Goal: Obtain resource: Download file/media

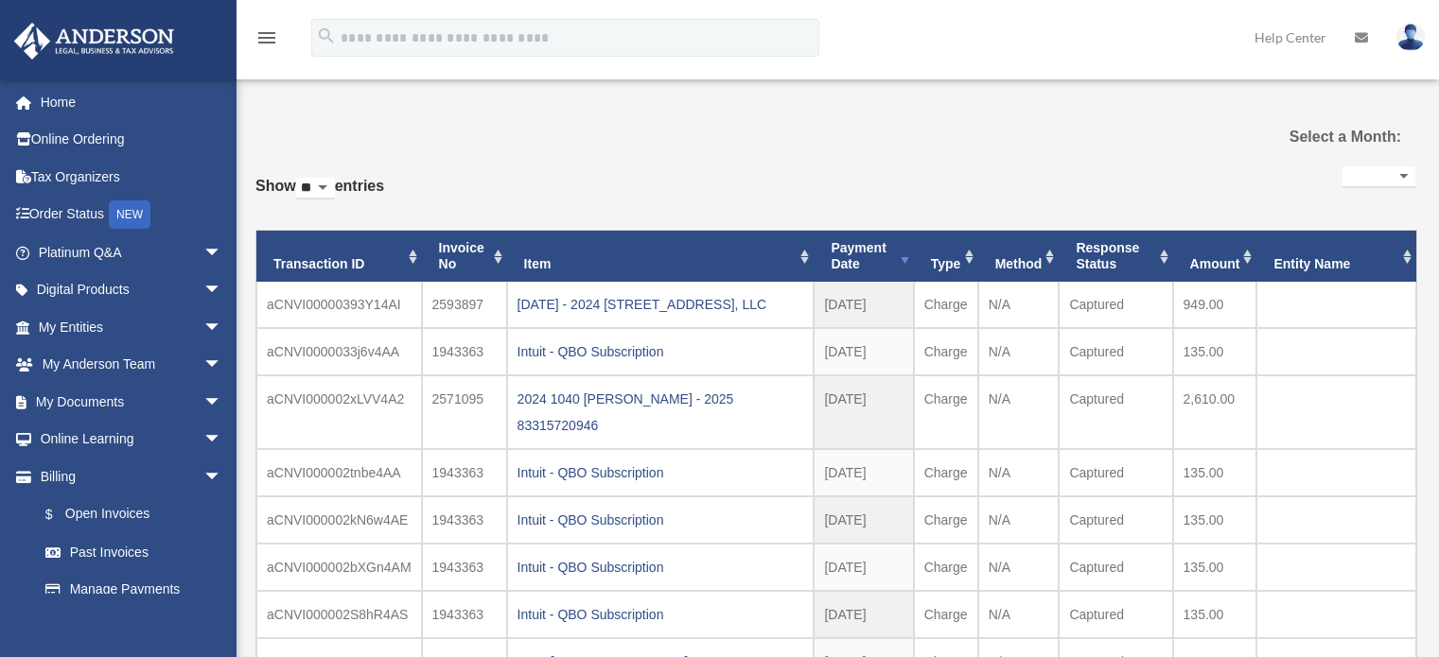
select select
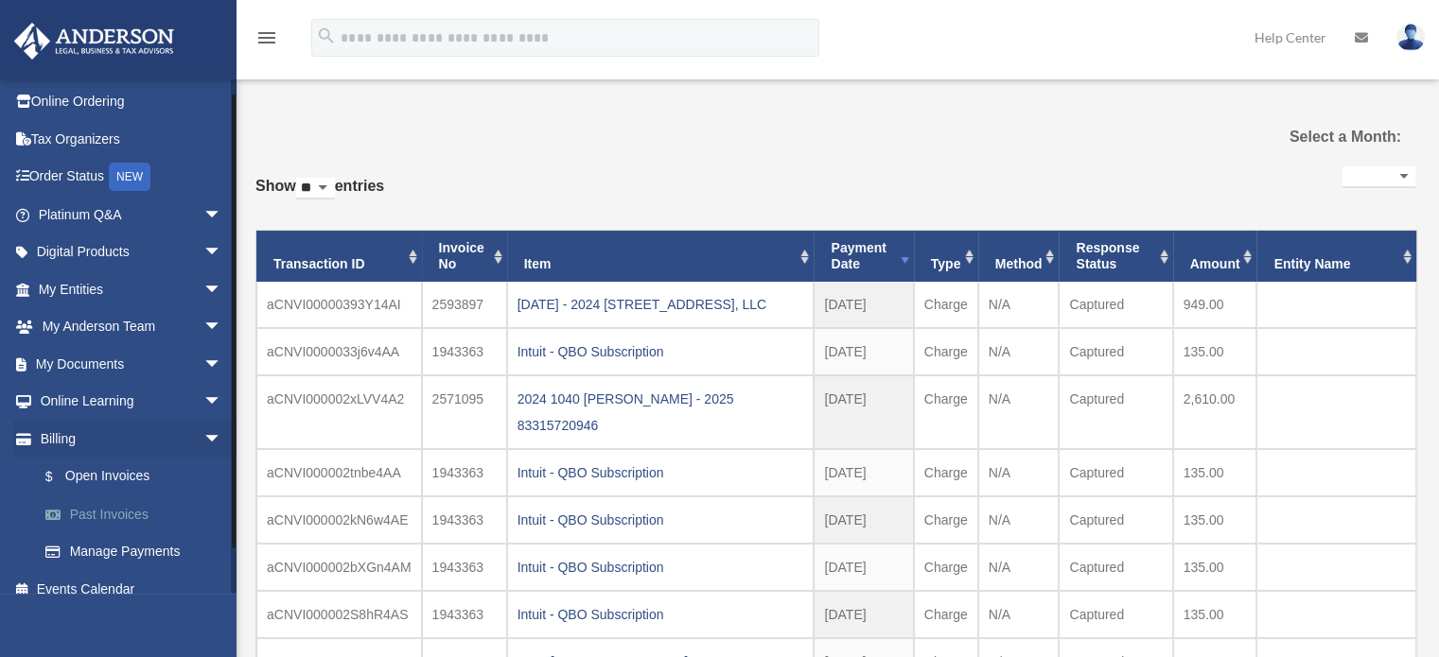
scroll to position [56, 0]
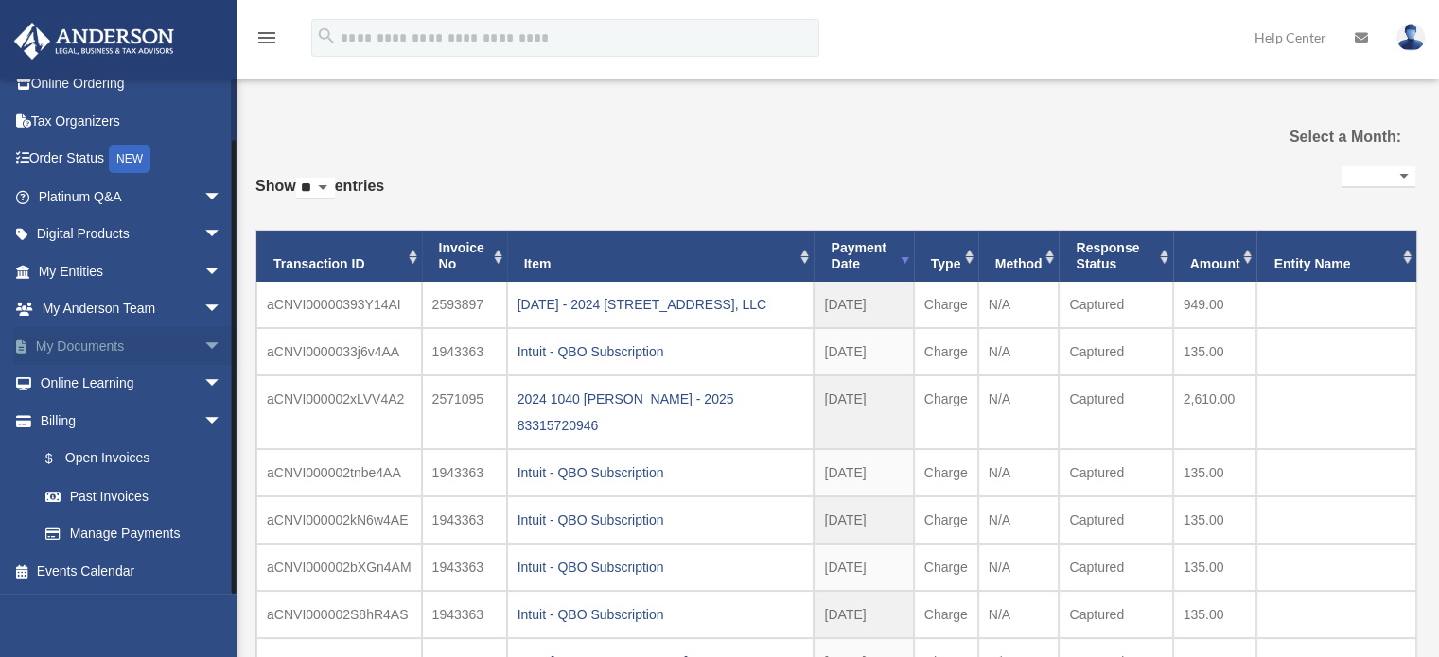
click at [203, 342] on span "arrow_drop_down" at bounding box center [222, 346] width 38 height 39
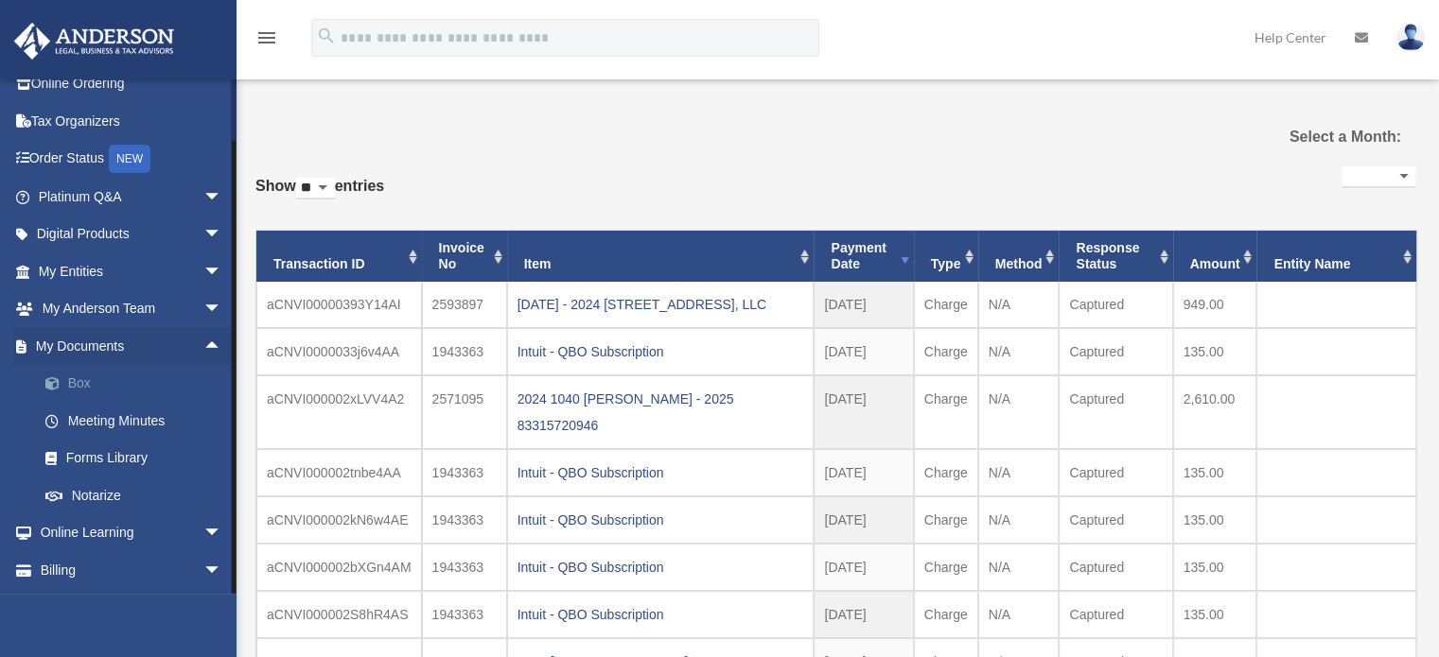
click at [100, 373] on link "Box" at bounding box center [138, 384] width 224 height 38
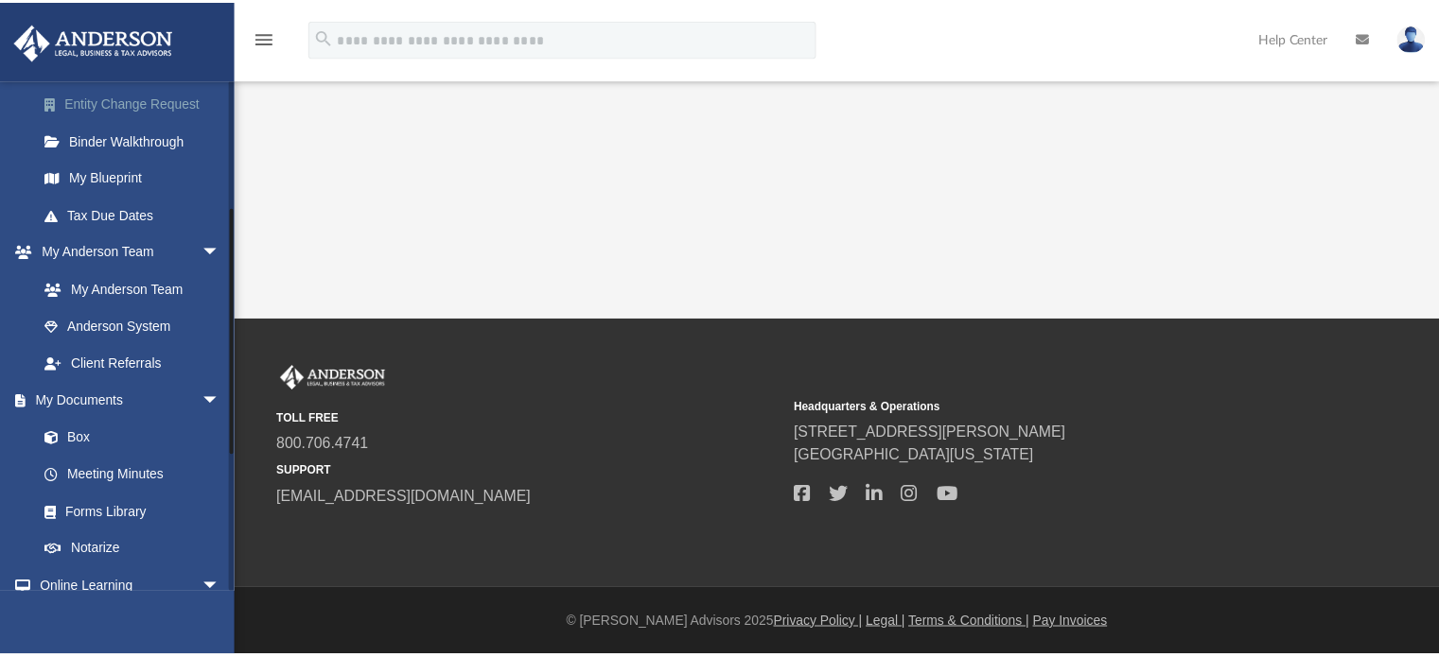
scroll to position [378, 0]
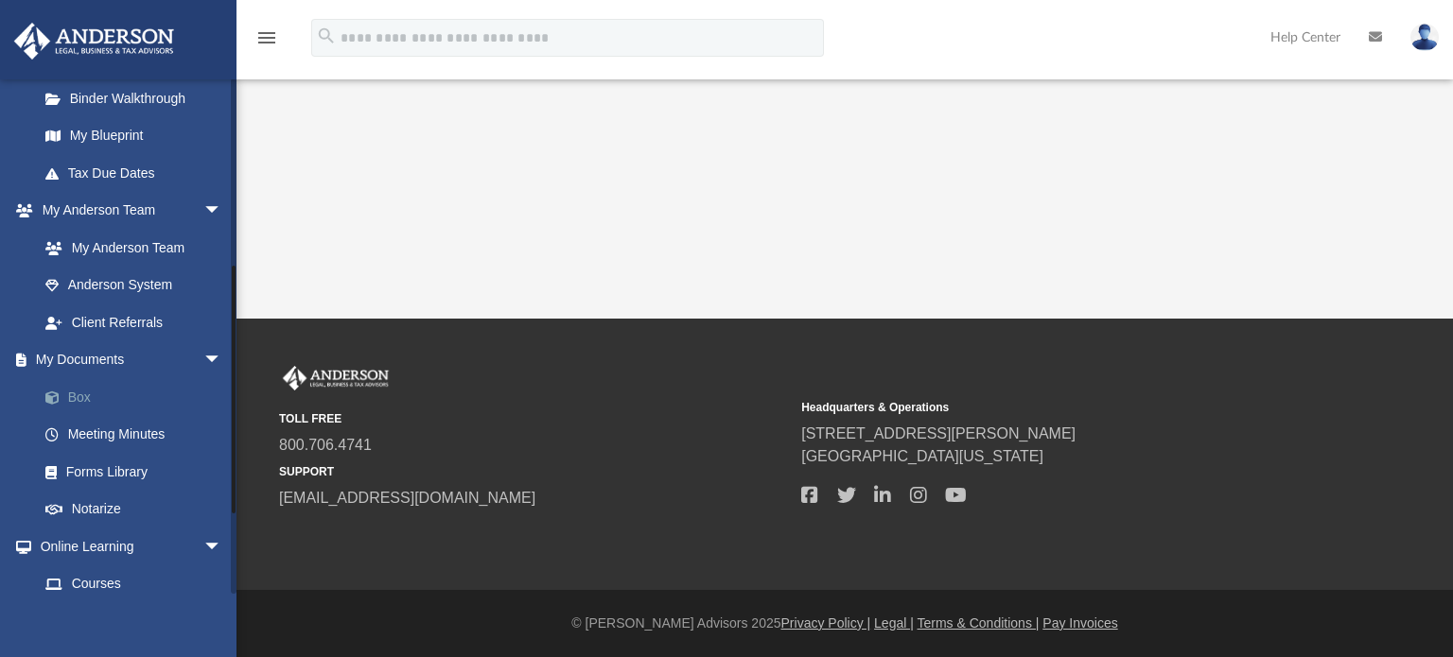
click at [95, 392] on link "Box" at bounding box center [138, 397] width 224 height 38
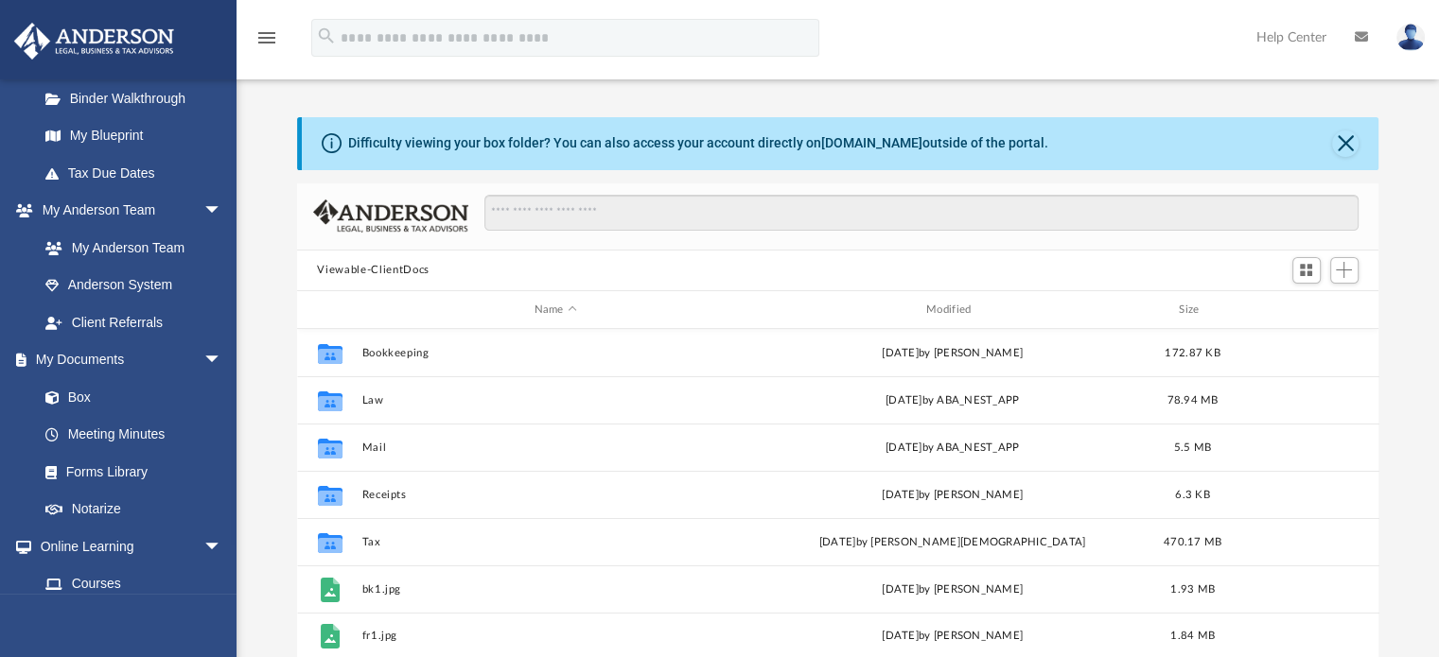
scroll to position [415, 1067]
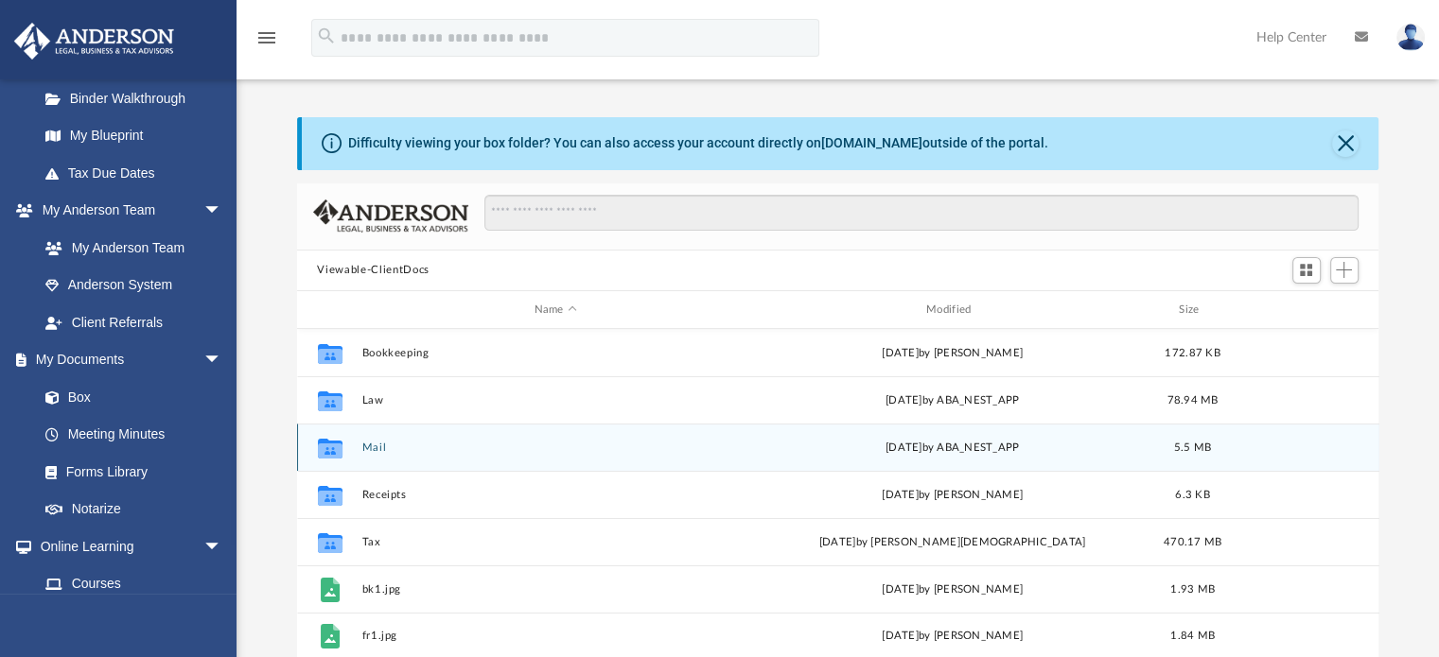
click at [365, 442] on button "Mail" at bounding box center [555, 448] width 388 height 12
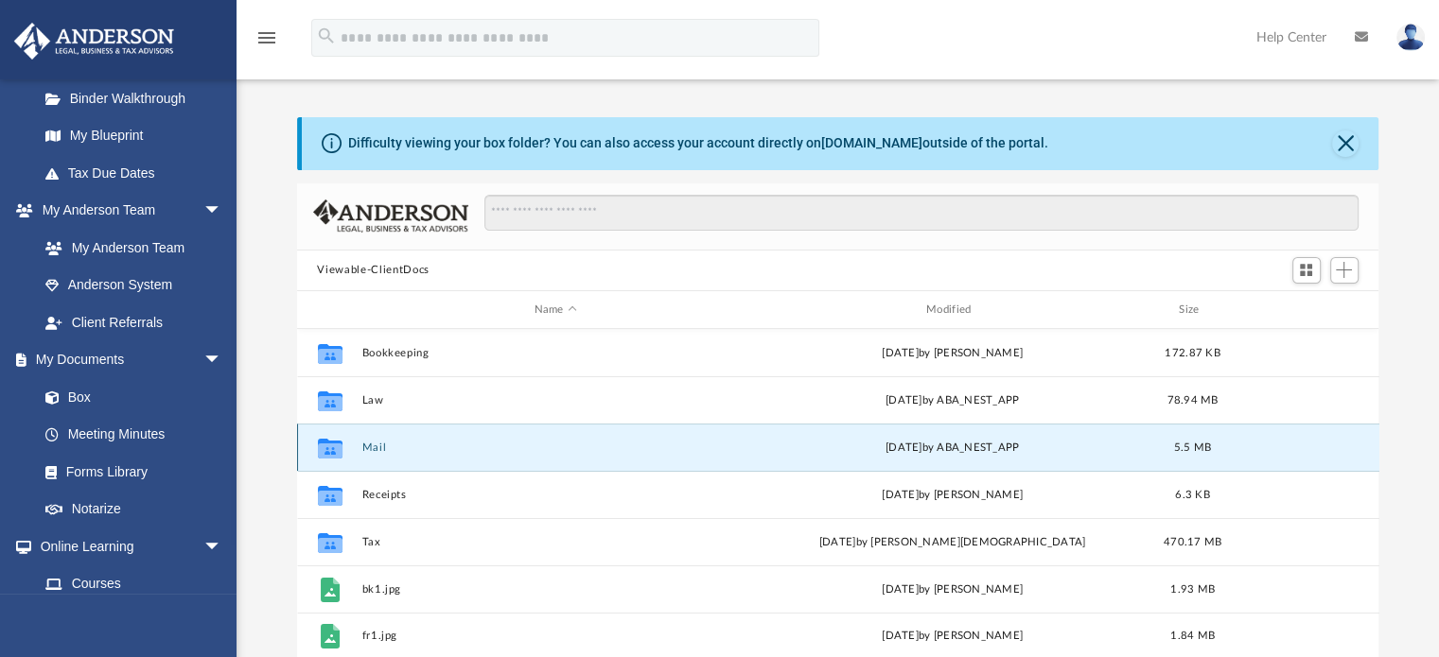
click at [365, 442] on button "Mail" at bounding box center [555, 448] width 388 height 12
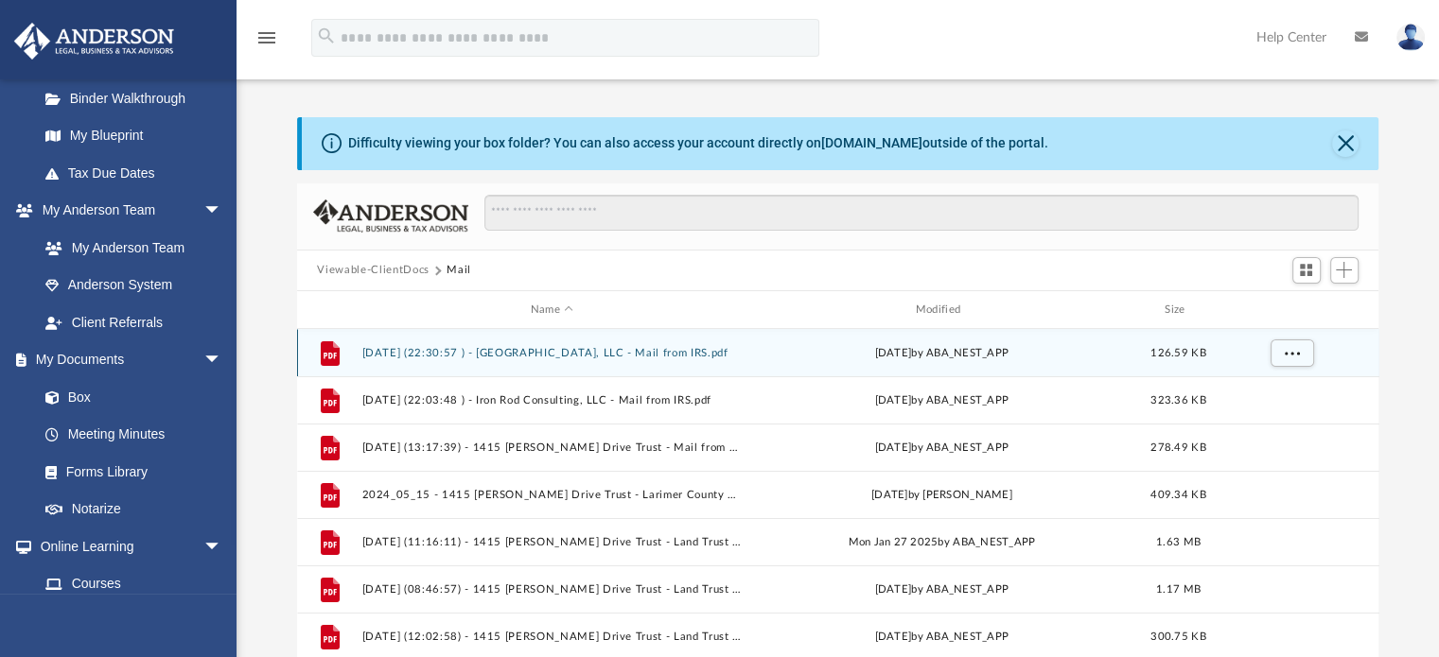
click at [465, 352] on button "2024.05.24 (22:30:57 ) - Snow Creek Ridge, LLC - Mail from IRS.pdf" at bounding box center [551, 353] width 381 height 12
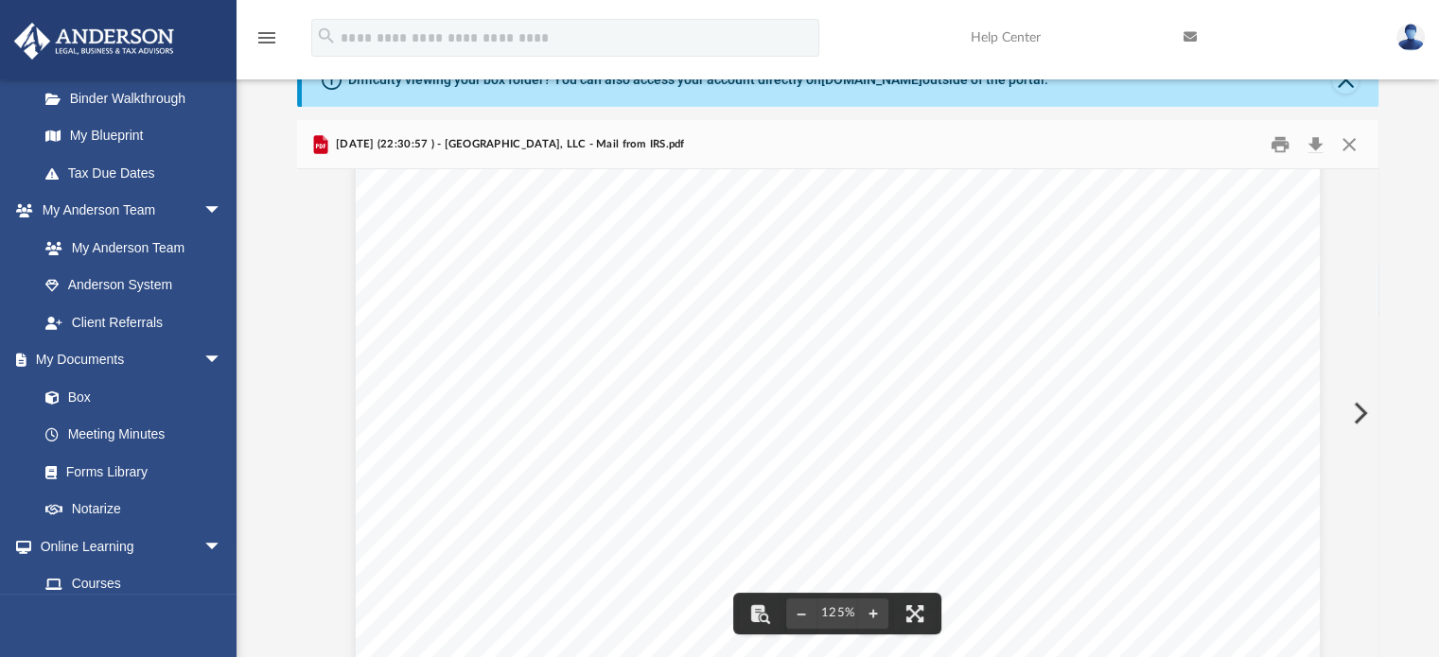
scroll to position [284, 0]
click at [1319, 141] on button "Download" at bounding box center [1316, 144] width 34 height 29
click at [1349, 140] on button "Close" at bounding box center [1349, 144] width 34 height 29
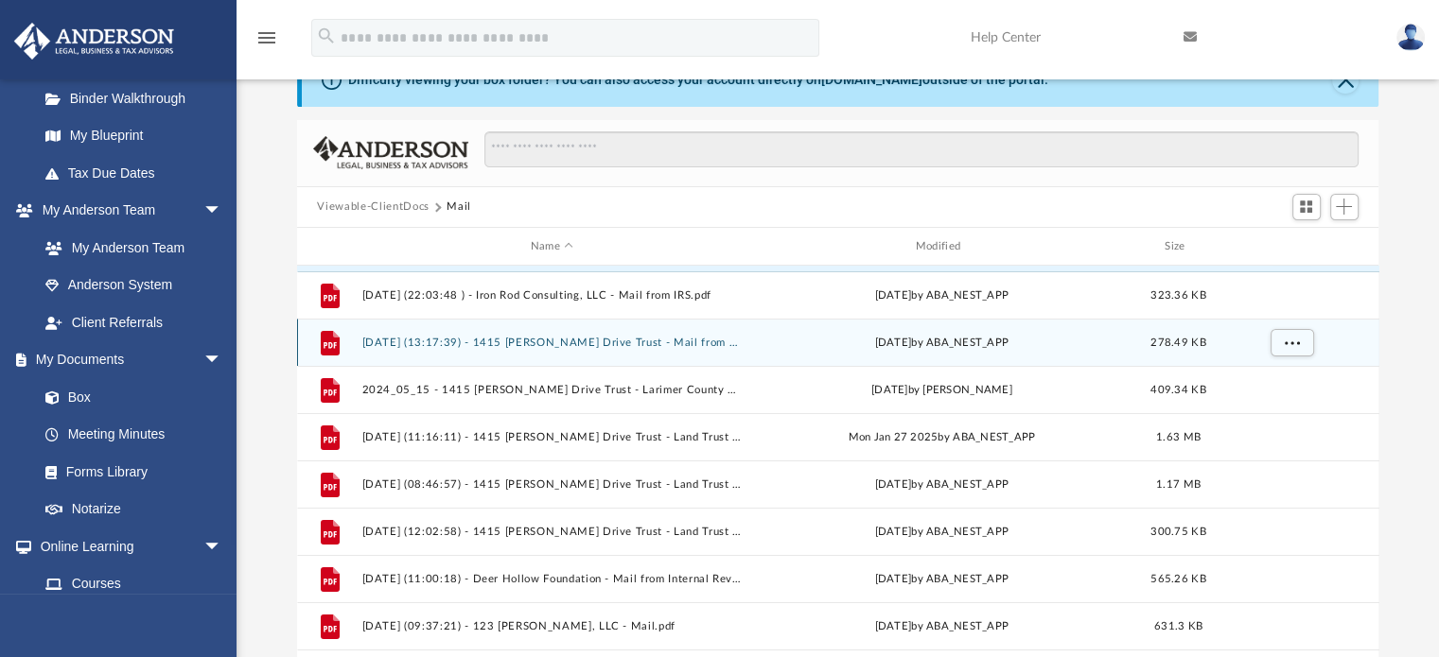
scroll to position [80, 0]
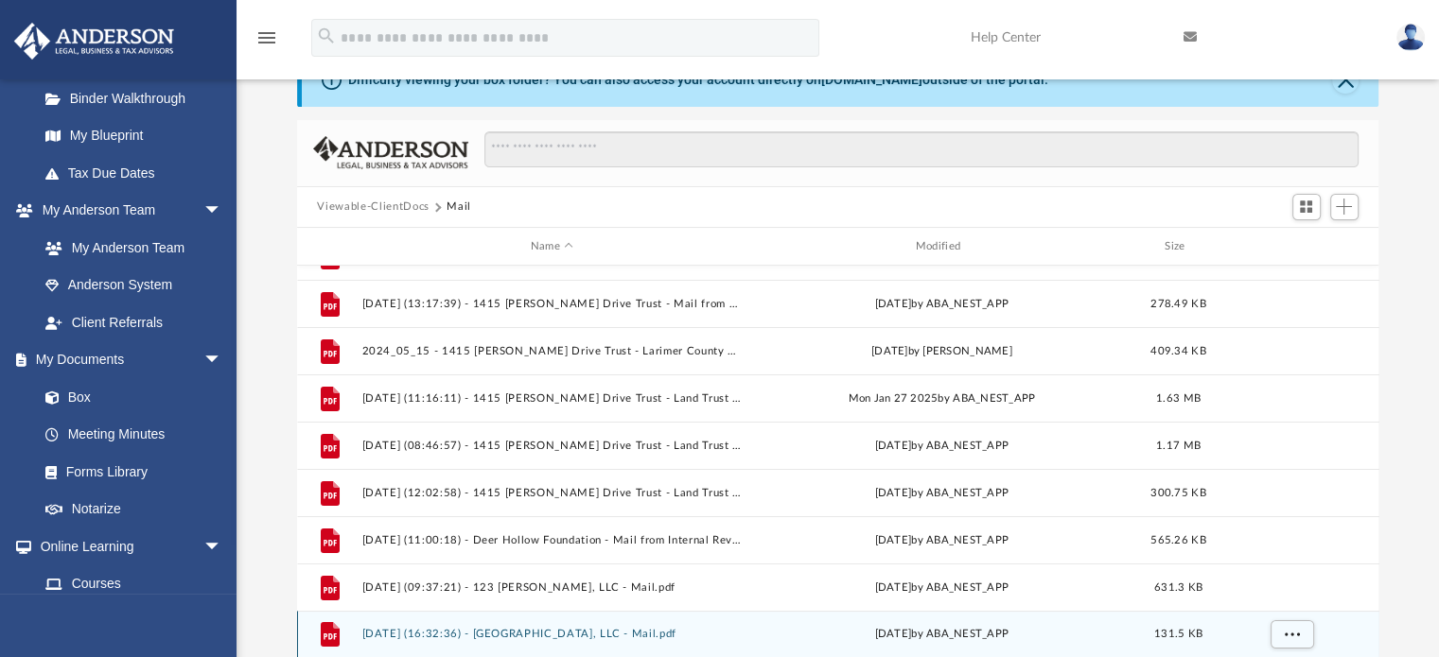
click at [516, 629] on button "2025.10.08 (16:32:36) - Snow Creek Ridge, LLC - Mail.pdf" at bounding box center [551, 635] width 381 height 12
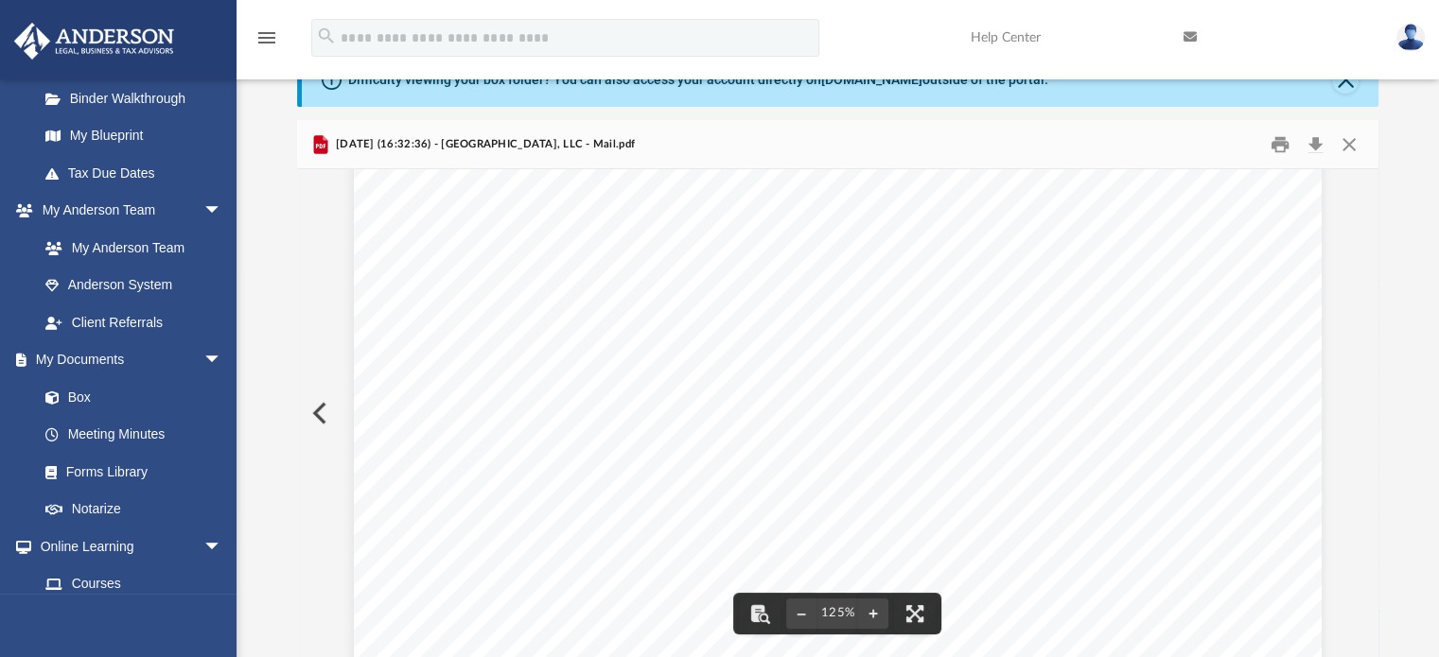
scroll to position [378, 0]
click at [1309, 143] on button "Download" at bounding box center [1316, 144] width 34 height 29
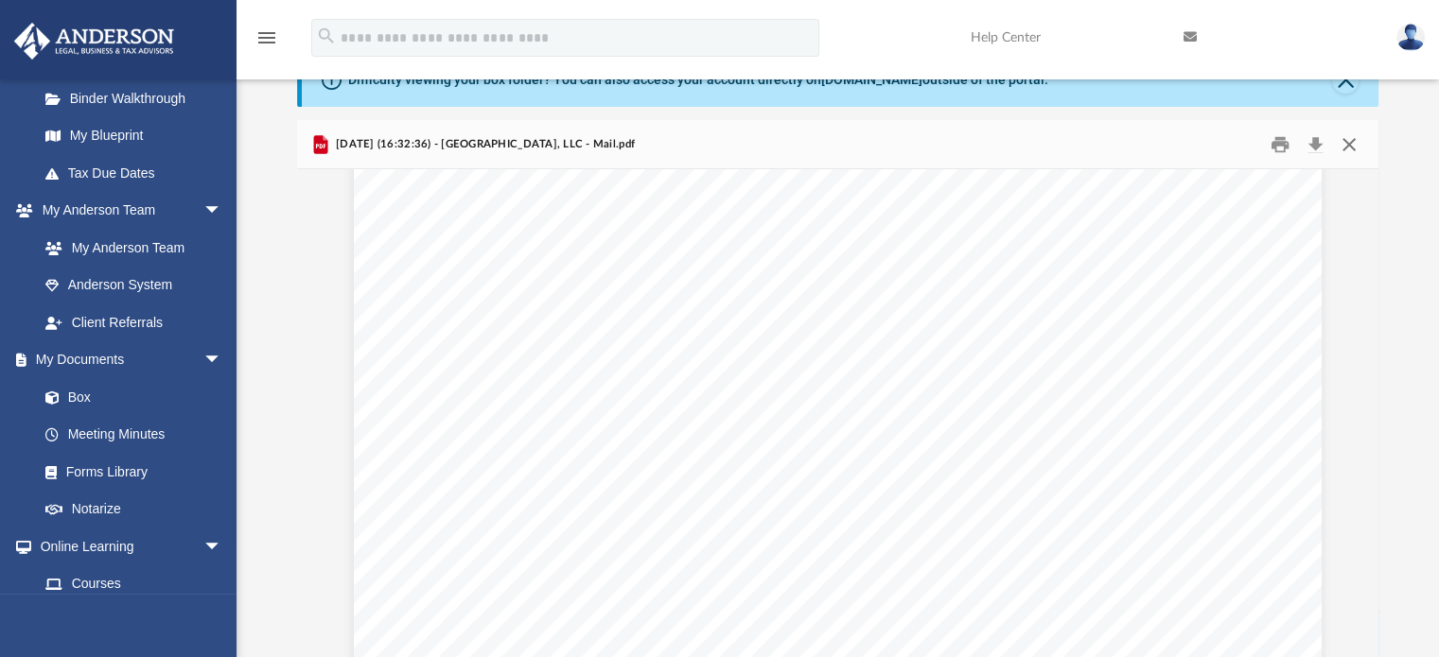
click at [1354, 143] on button "Close" at bounding box center [1349, 144] width 34 height 29
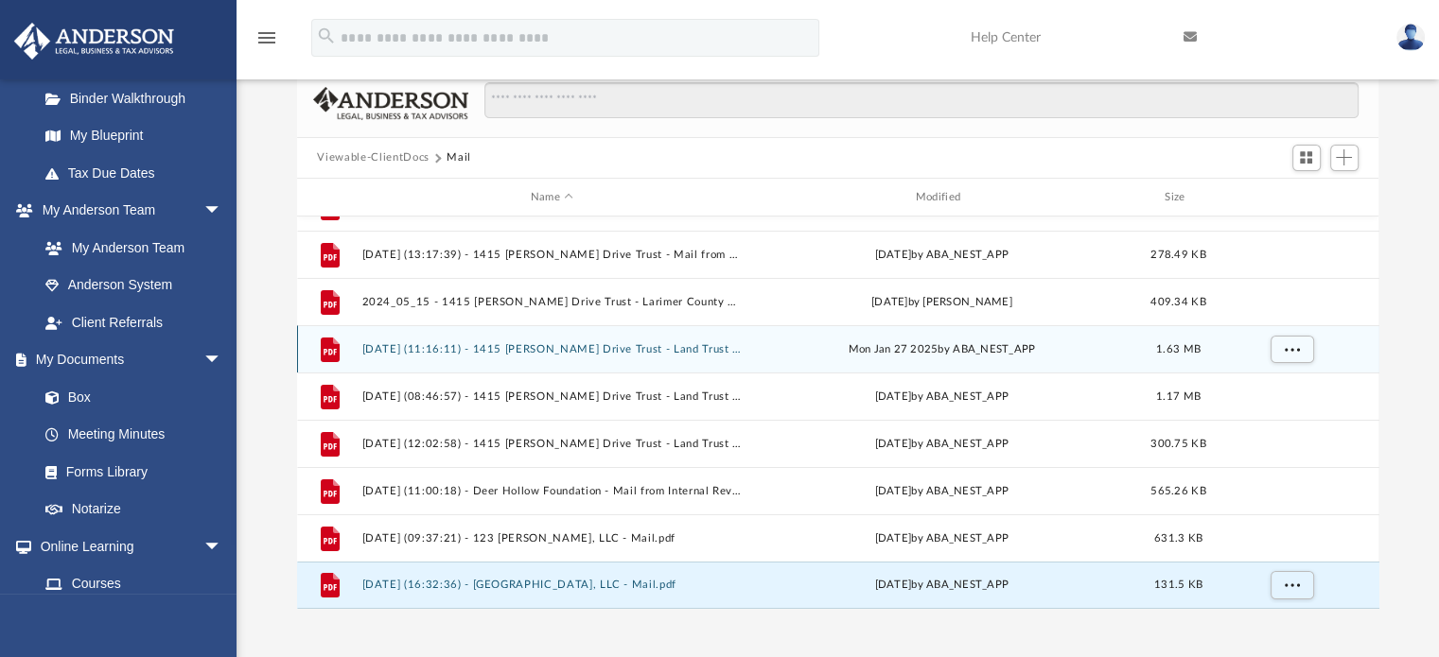
scroll to position [158, 0]
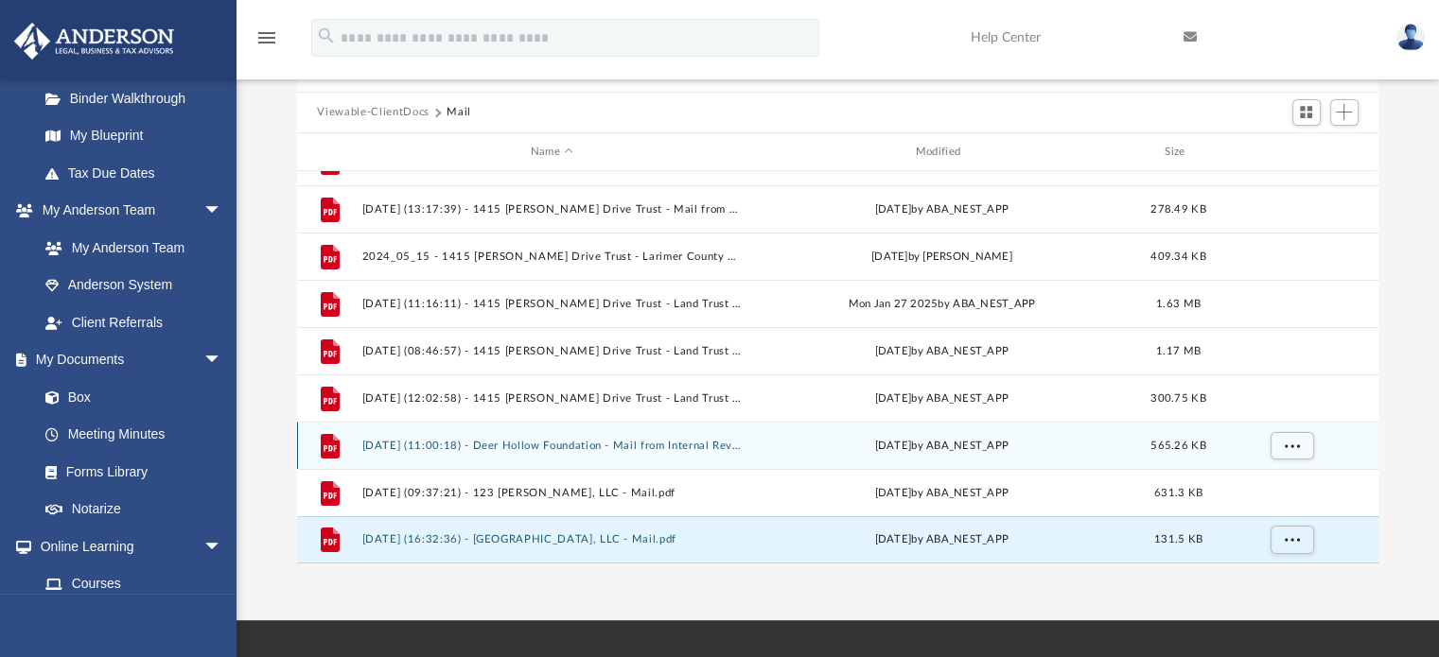
click at [596, 445] on button "2025.09.04 (11:00:18) - Deer Hollow Foundation - Mail from Internal Revenue Ser…" at bounding box center [551, 446] width 381 height 12
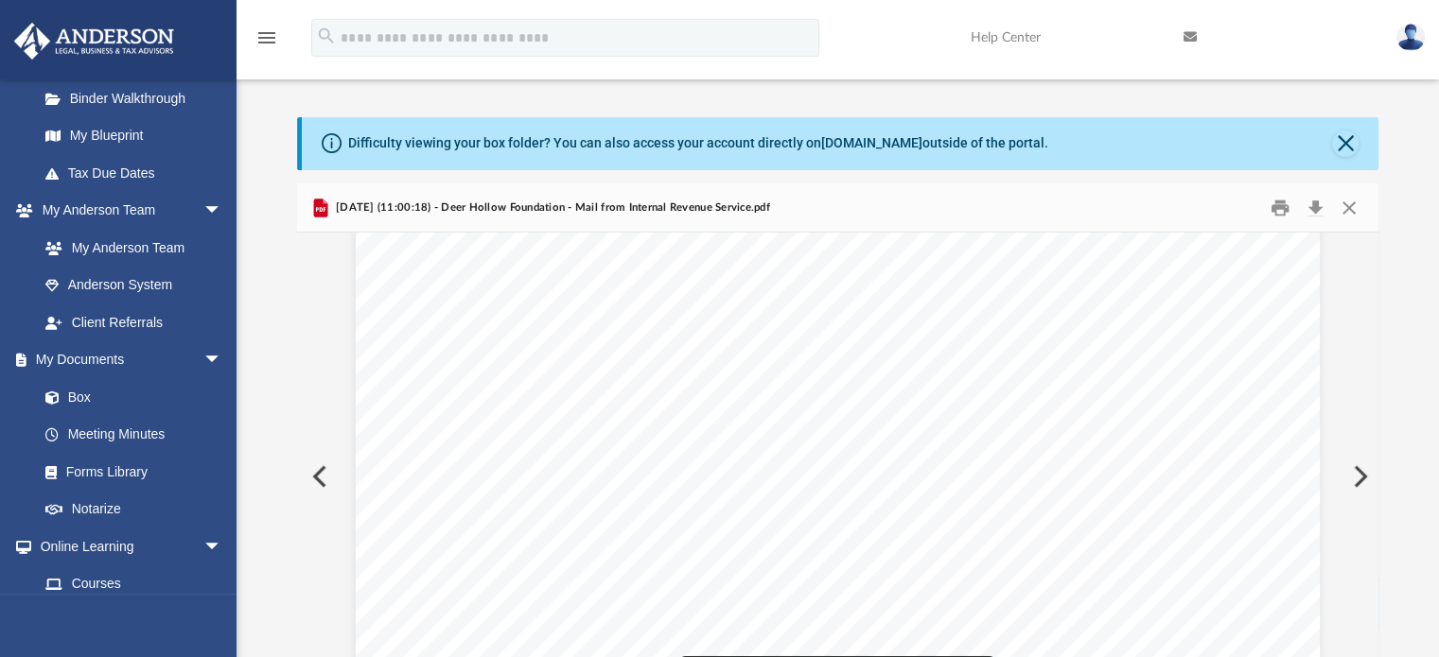
scroll to position [378, 0]
click at [1349, 204] on button "Close" at bounding box center [1349, 207] width 34 height 29
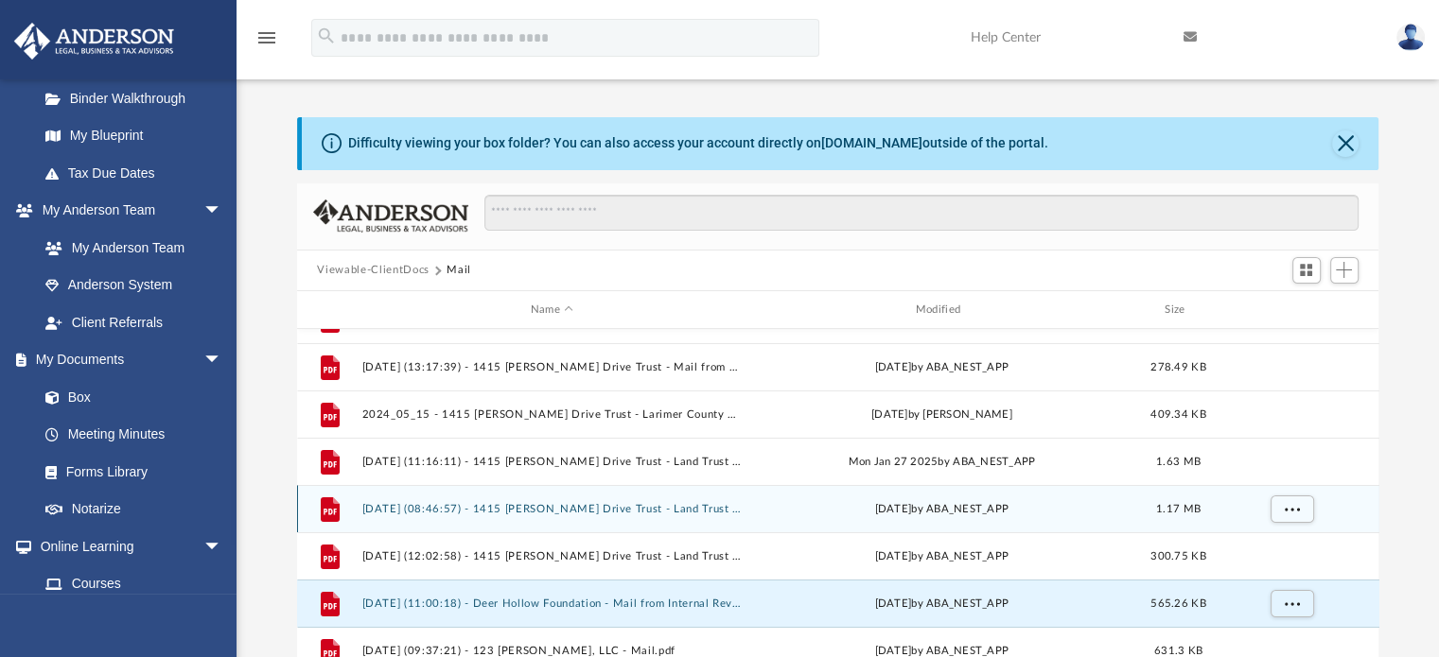
scroll to position [189, 0]
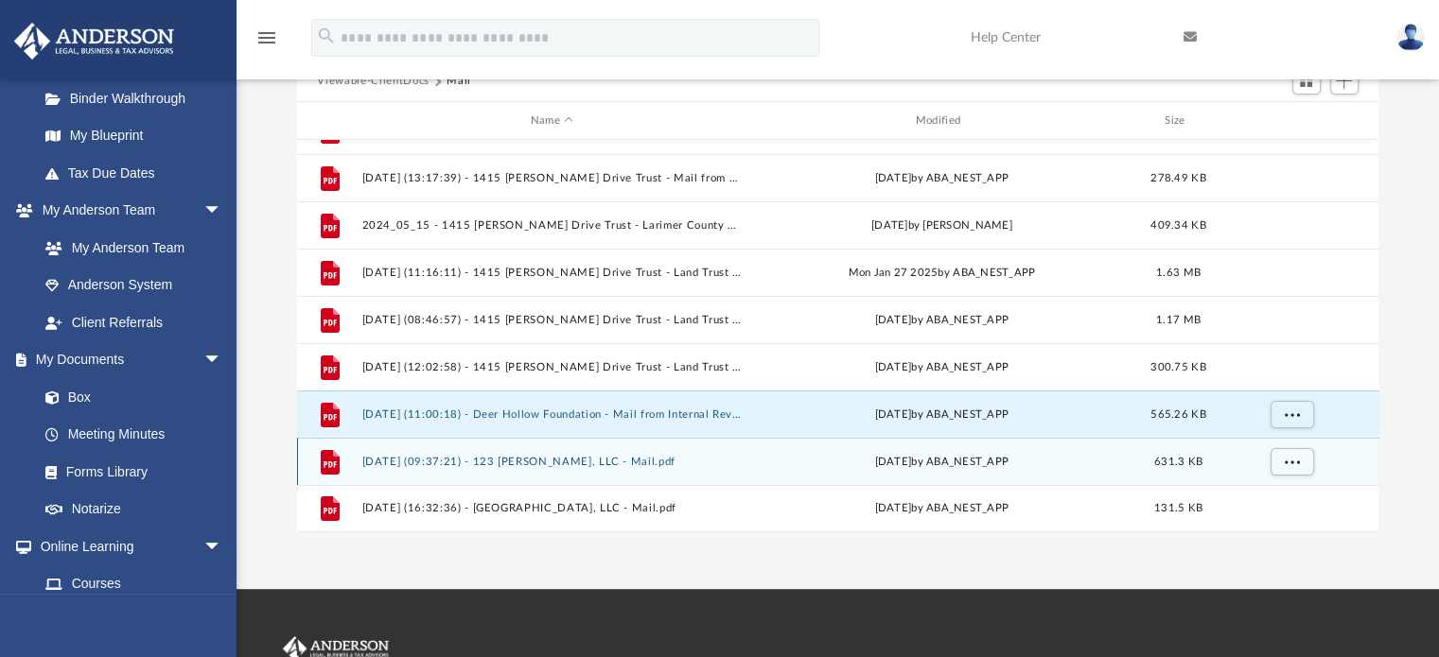
click at [635, 456] on button "2025.09.10 (09:37:21) - 123 Damon Divide, LLC - Mail.pdf" at bounding box center [551, 462] width 381 height 12
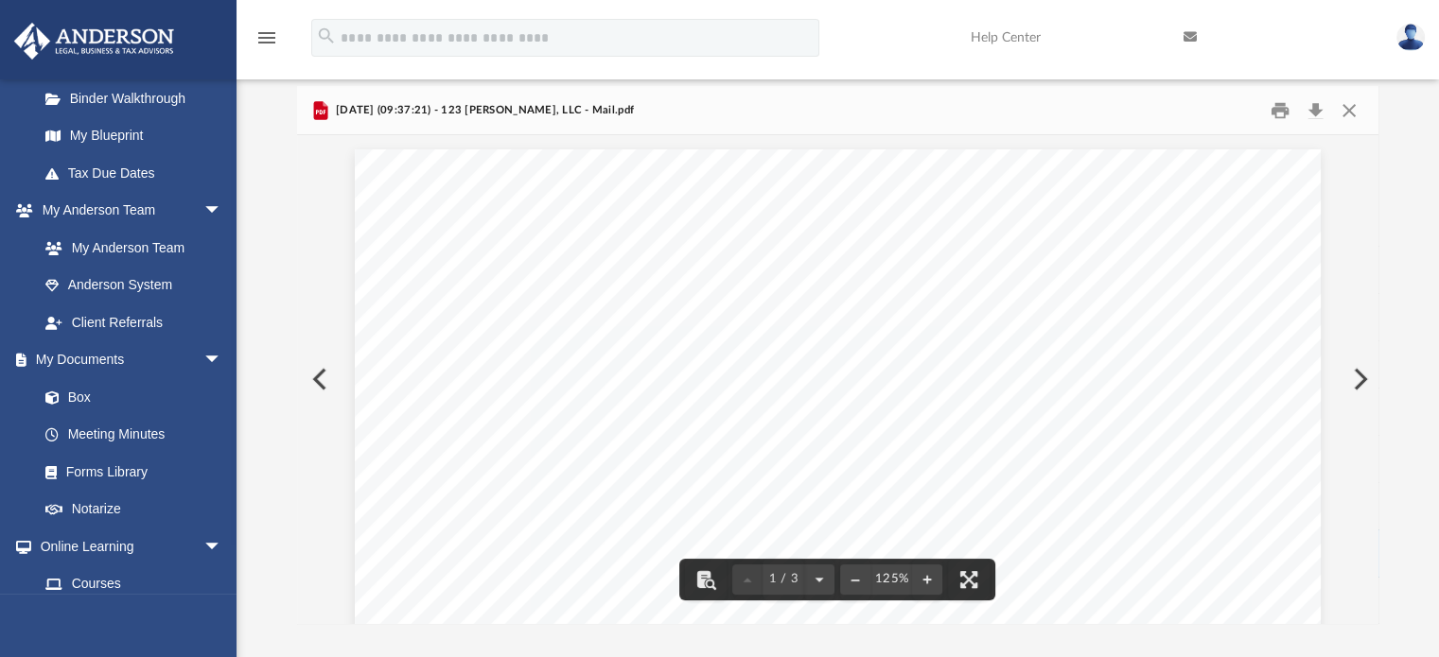
scroll to position [0, 0]
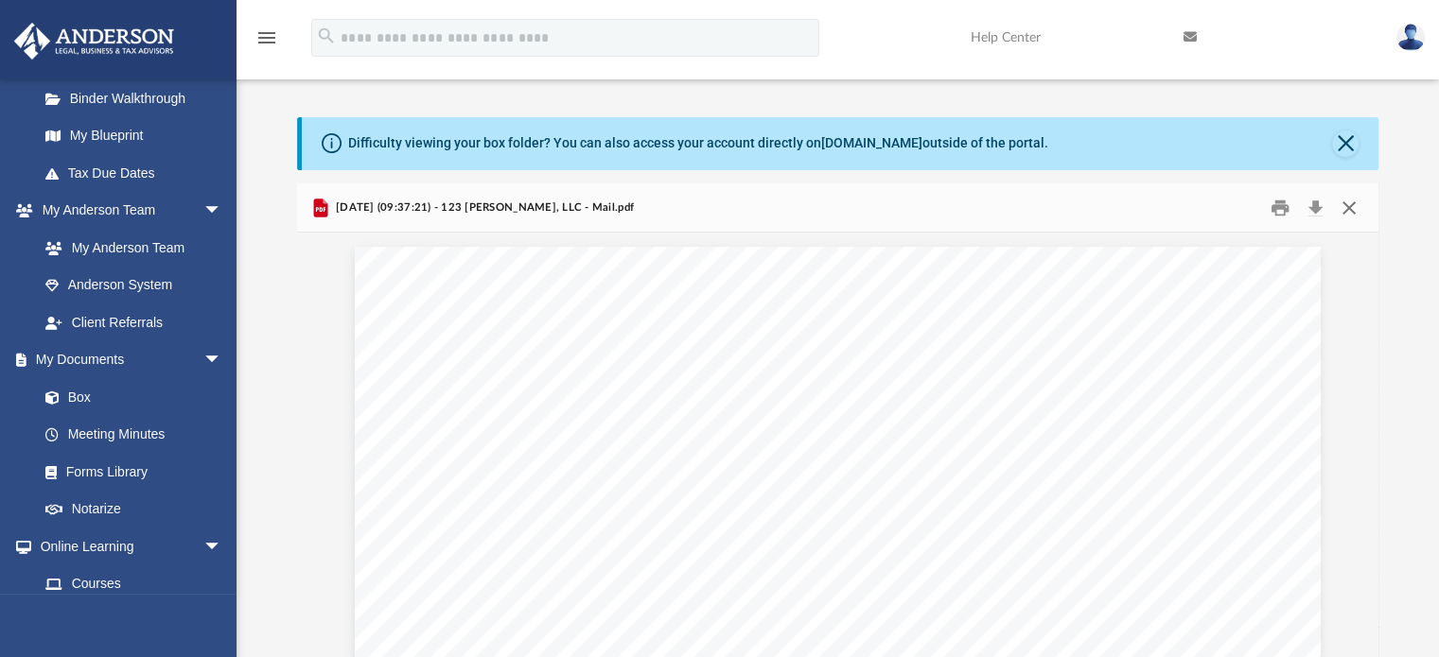
click at [1348, 206] on button "Close" at bounding box center [1349, 207] width 34 height 29
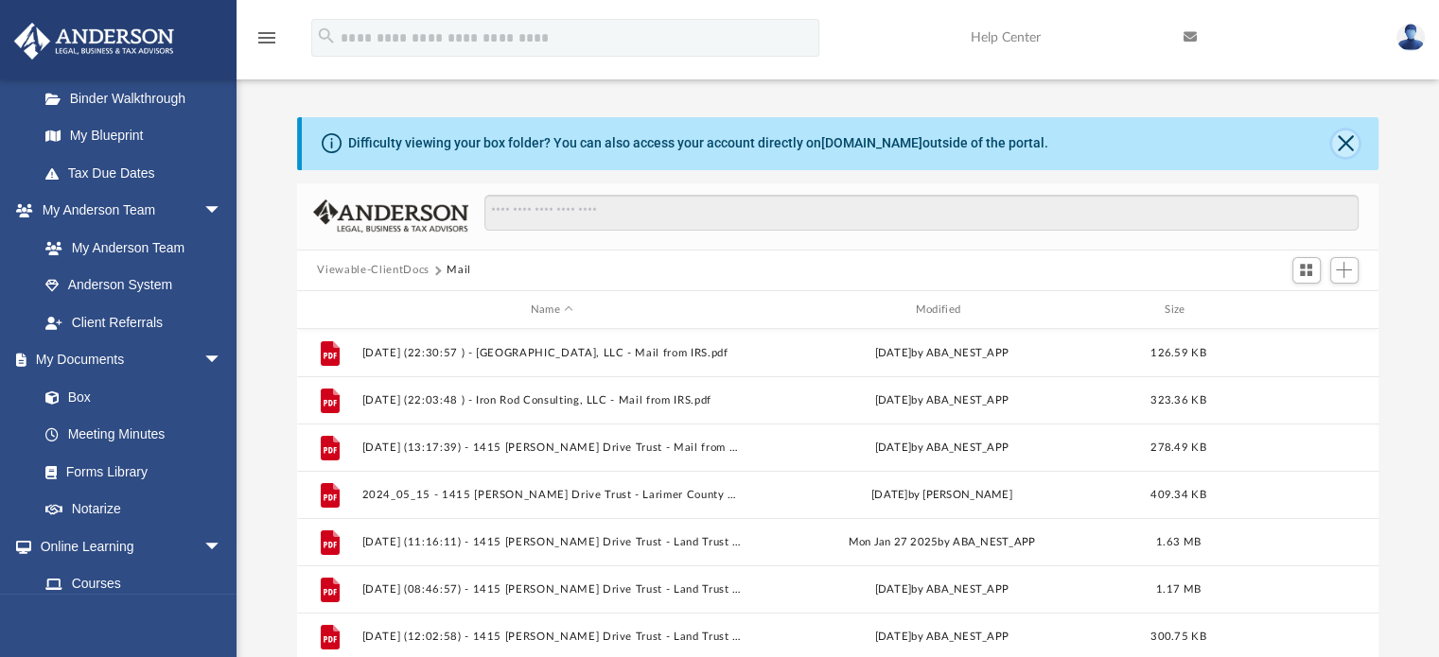
click at [1335, 139] on button "Close" at bounding box center [1345, 144] width 26 height 26
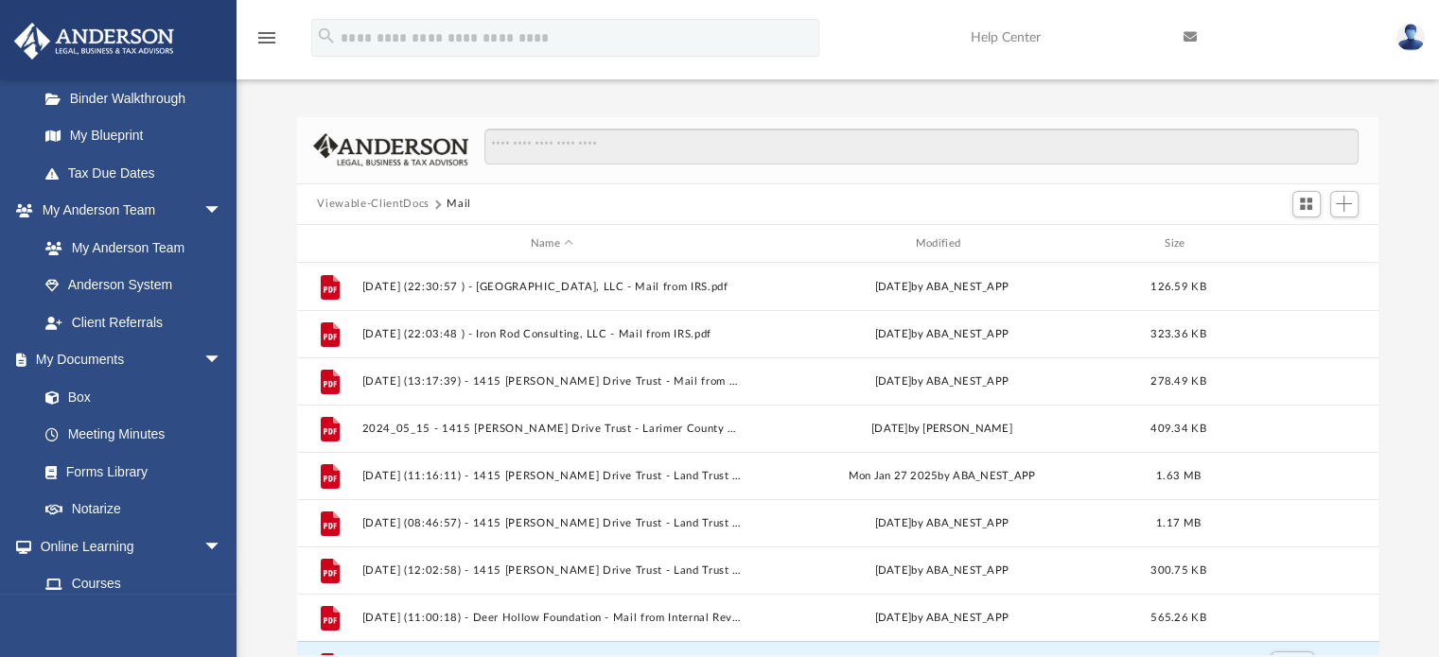
click at [410, 201] on button "Viewable-ClientDocs" at bounding box center [373, 204] width 112 height 17
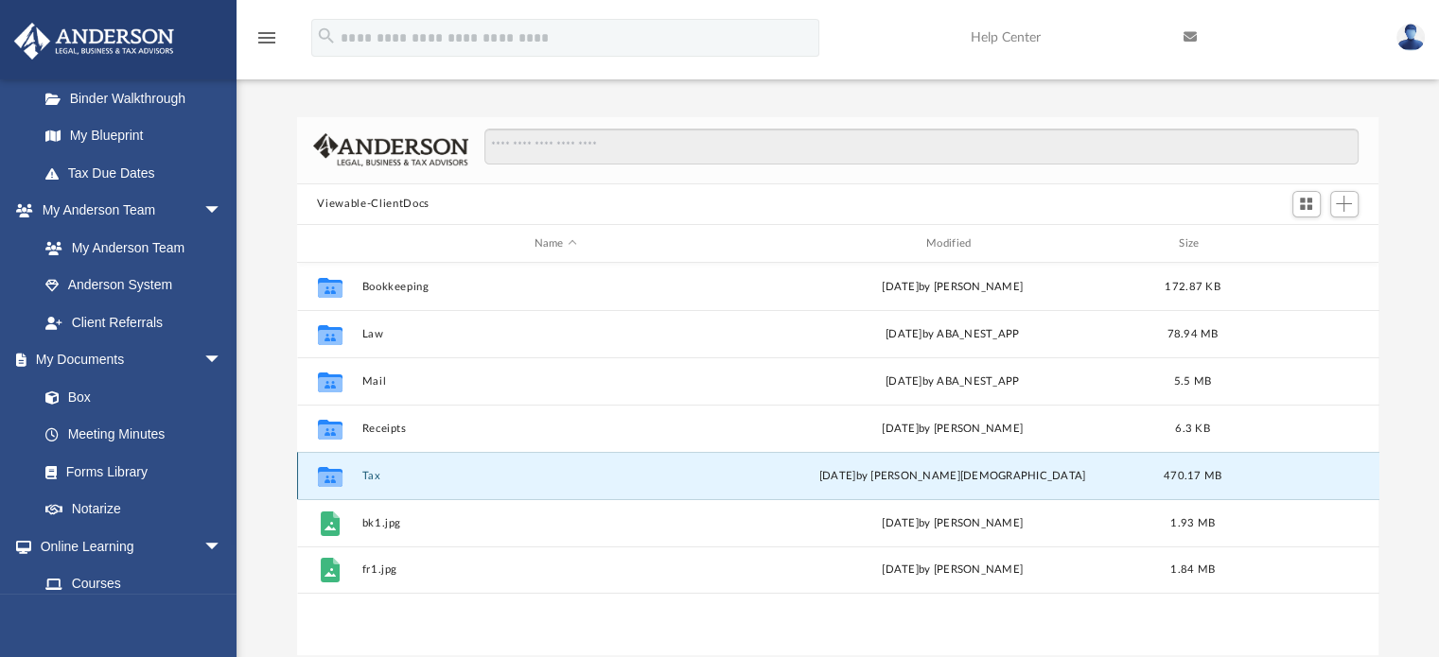
click at [366, 470] on button "Tax" at bounding box center [555, 476] width 388 height 12
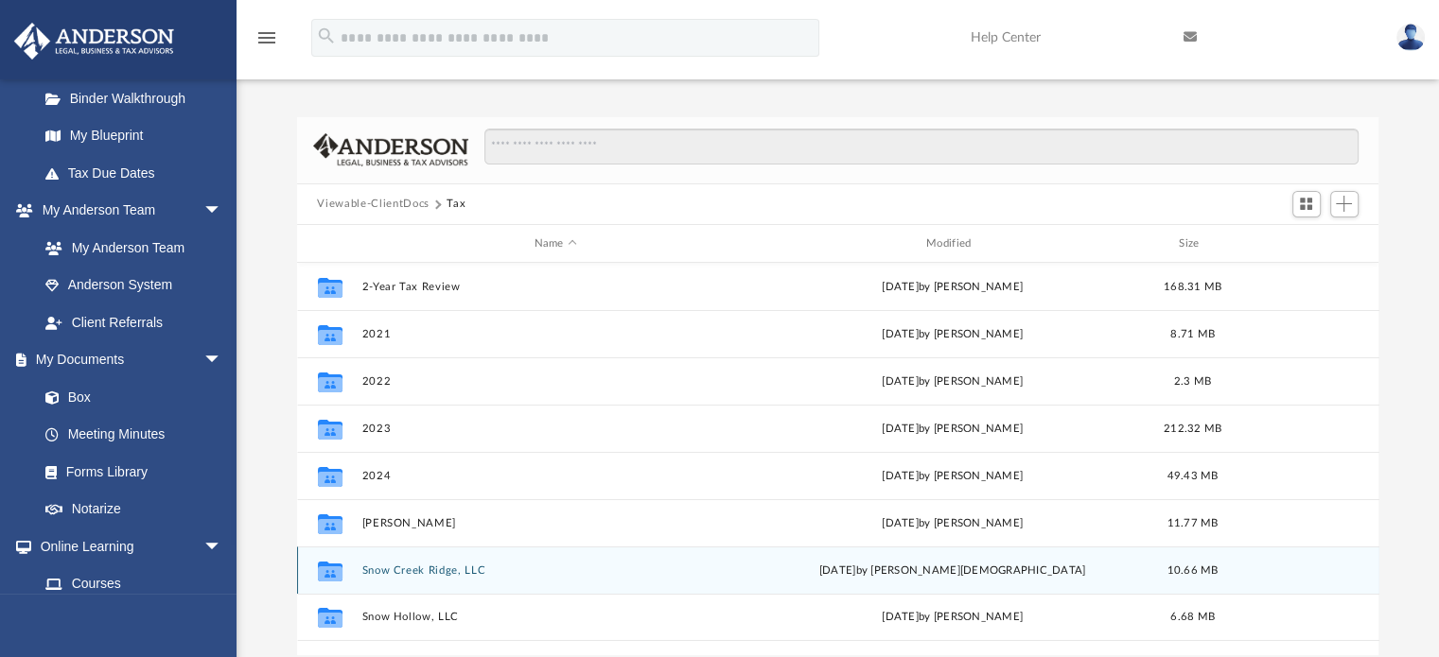
click at [405, 572] on button "Snow Creek Ridge, LLC" at bounding box center [555, 571] width 388 height 12
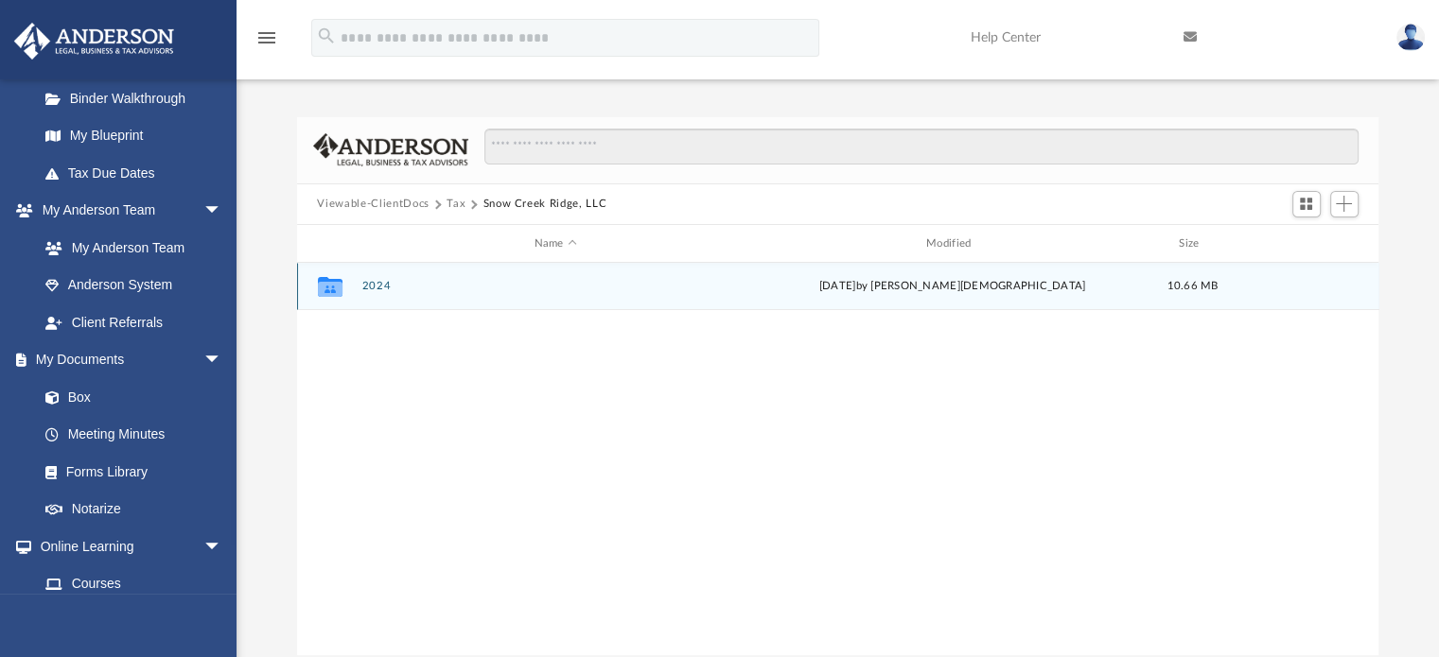
click at [375, 288] on button "2024" at bounding box center [555, 287] width 388 height 12
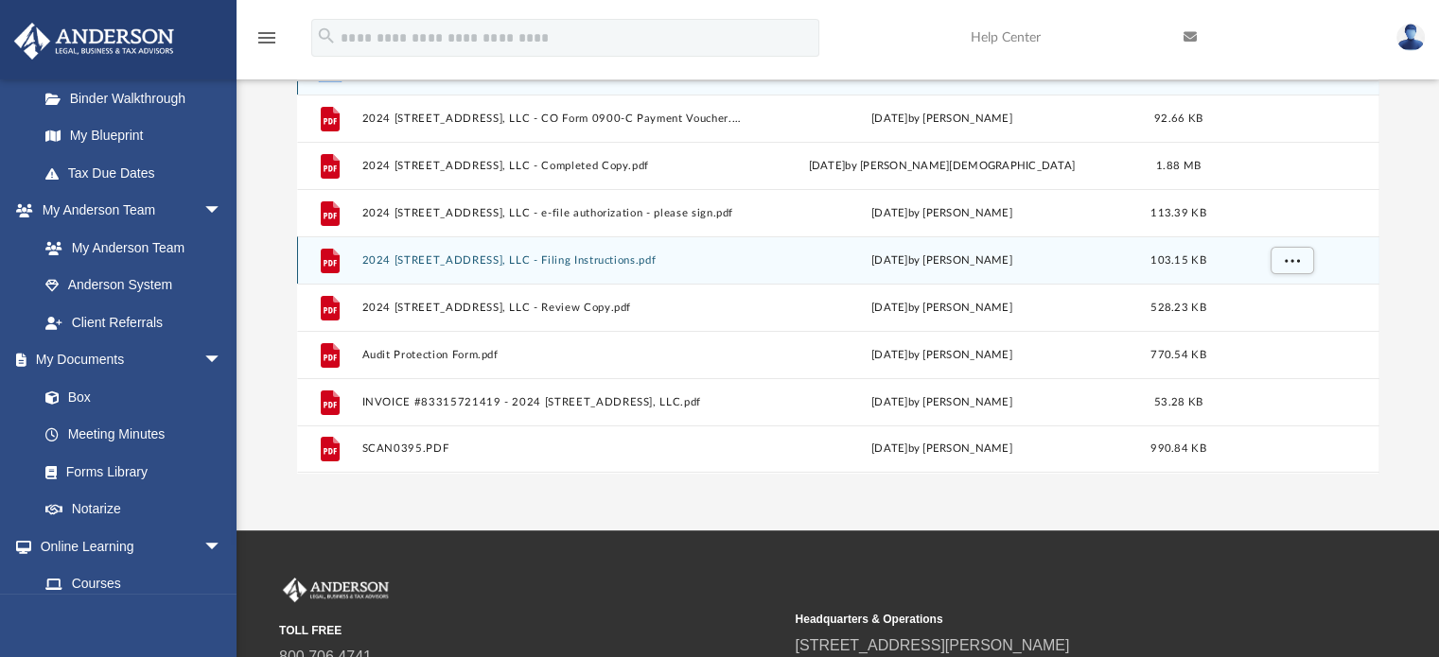
scroll to position [189, 0]
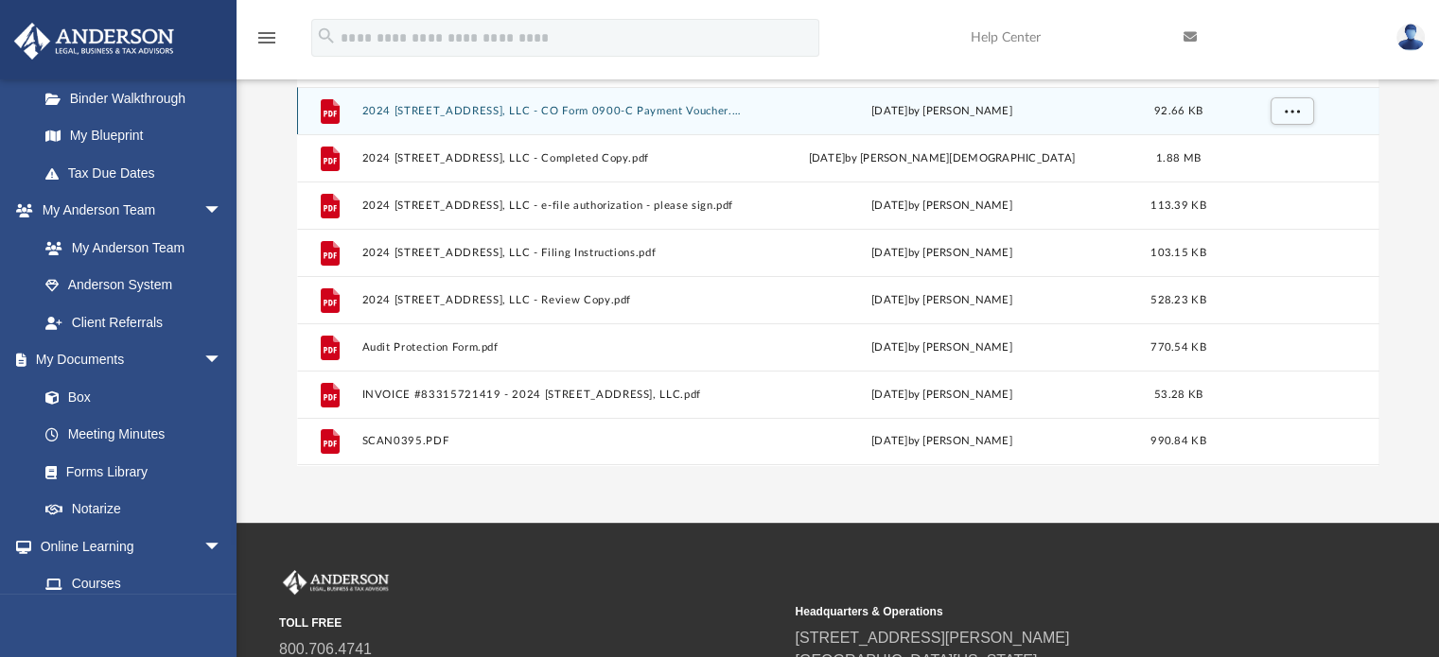
click at [496, 113] on button "2024 1120 Snow Creek Ridge, LLC - CO Form 0900-C Payment Voucher.pdf" at bounding box center [551, 111] width 381 height 12
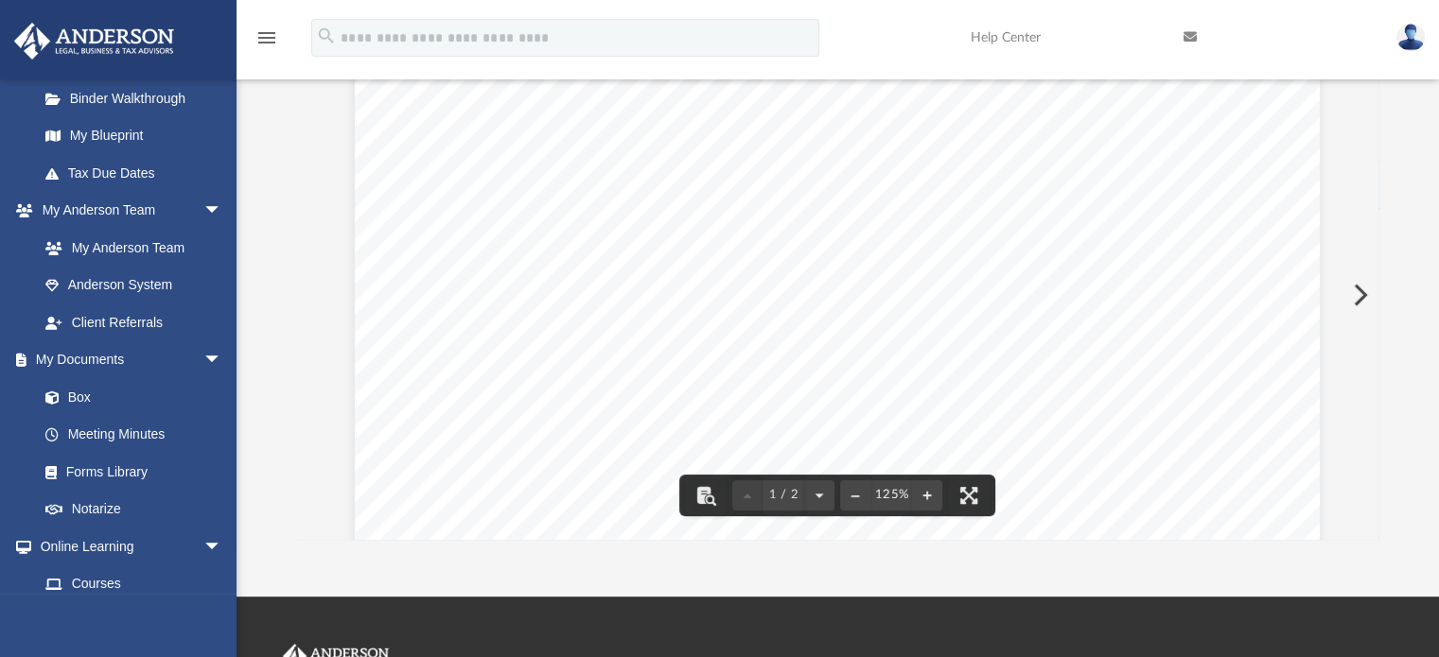
scroll to position [0, 0]
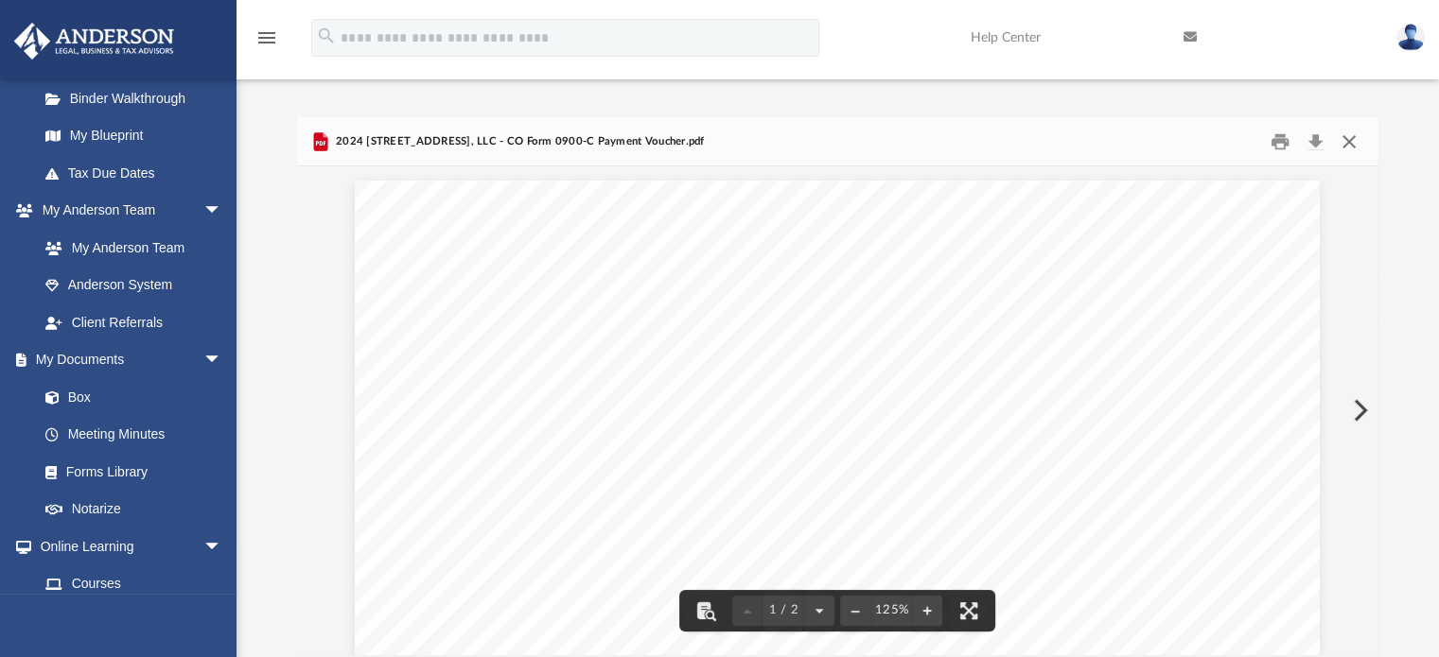
drag, startPoint x: 1349, startPoint y: 131, endPoint x: 1317, endPoint y: 149, distance: 36.0
click at [1347, 131] on button "Close" at bounding box center [1349, 141] width 34 height 29
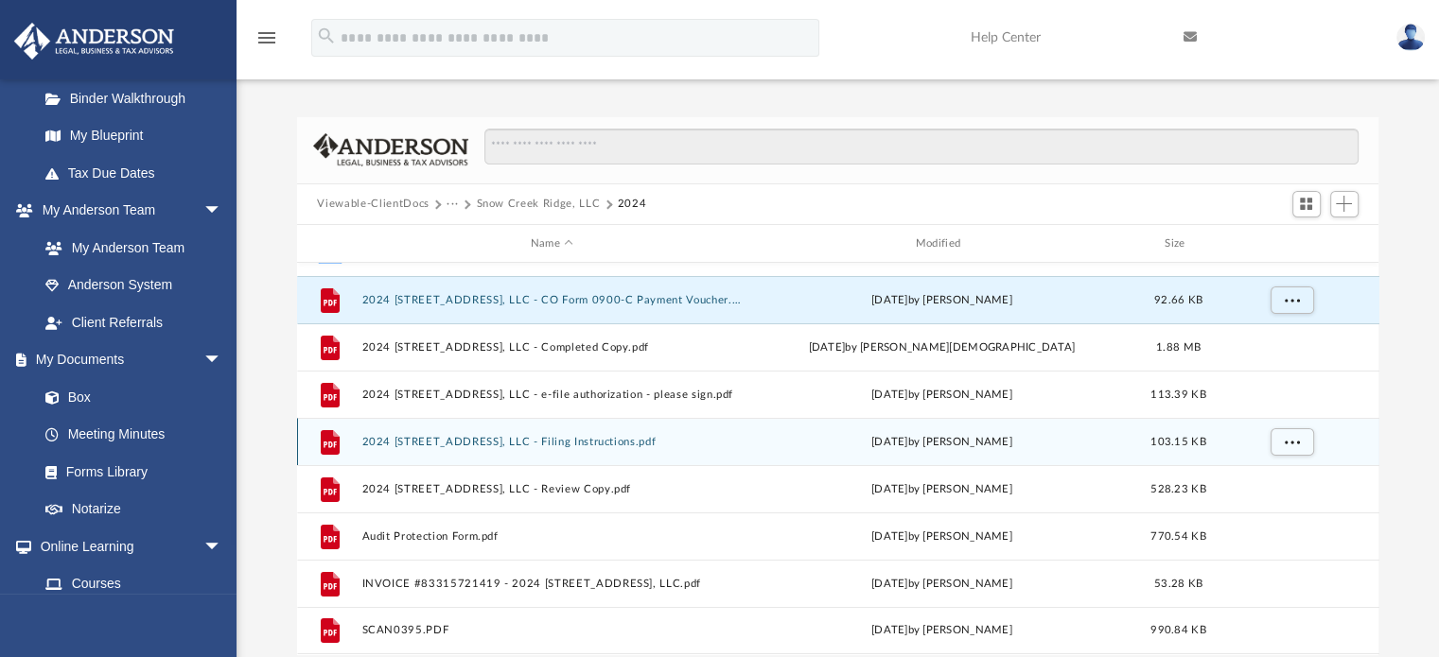
click at [440, 430] on div "File 2024 1120 Snow Creek Ridge, LLC - Filing Instructions.pdf Fri Sep 26 2025 …" at bounding box center [838, 441] width 1082 height 47
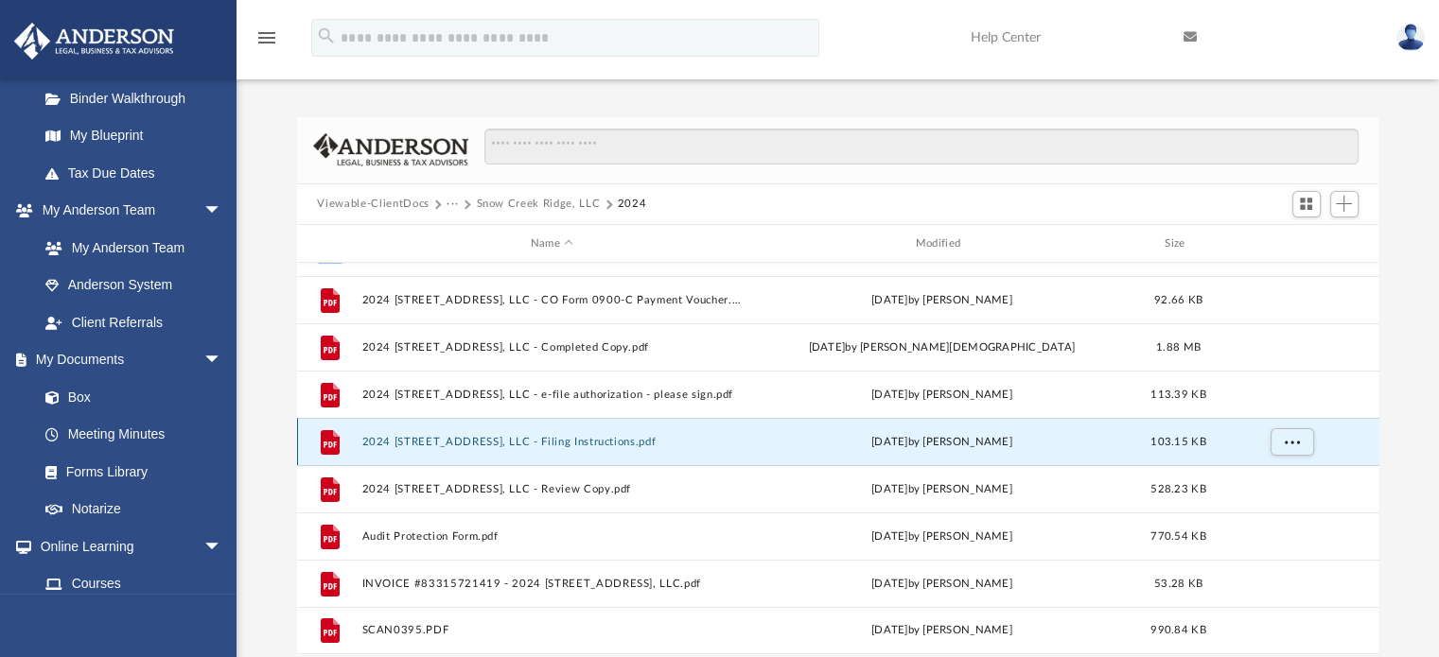
click at [462, 442] on button "2024 1120 Snow Creek Ridge, LLC - Filing Instructions.pdf" at bounding box center [551, 442] width 381 height 12
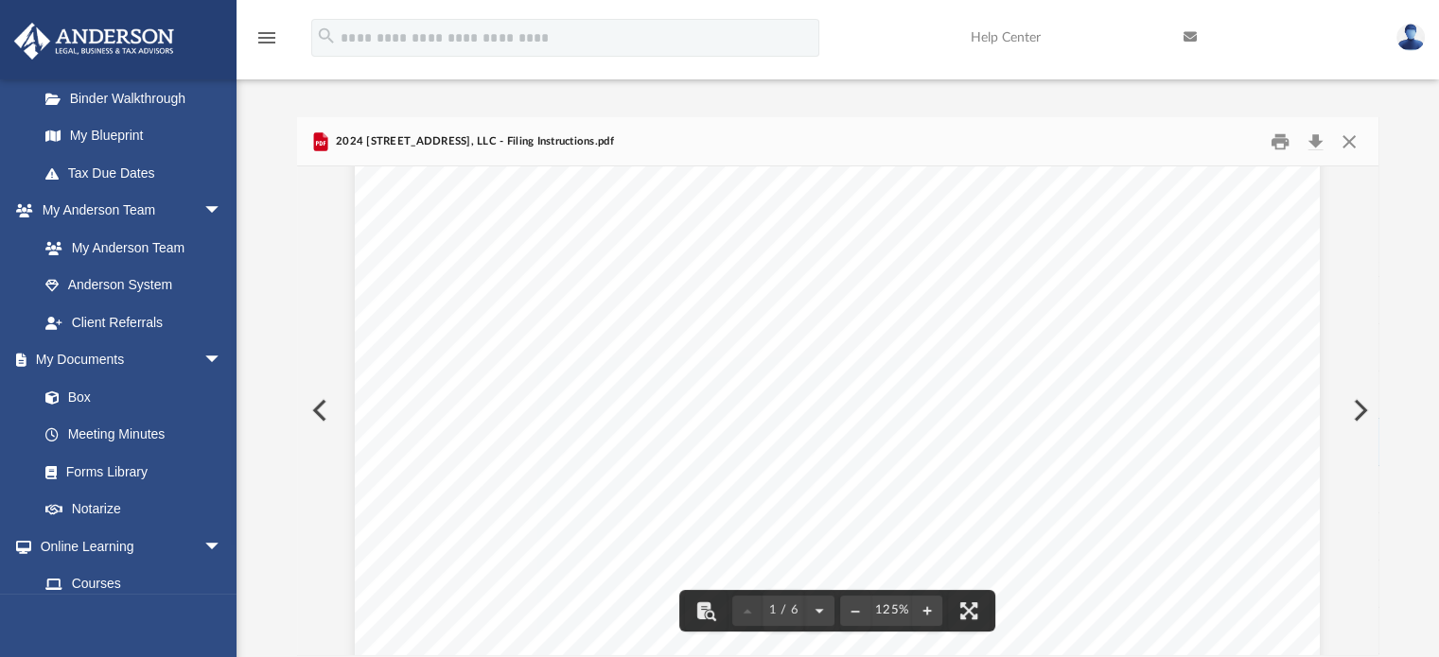
scroll to position [378, 0]
